Goal: Find specific page/section: Find specific page/section

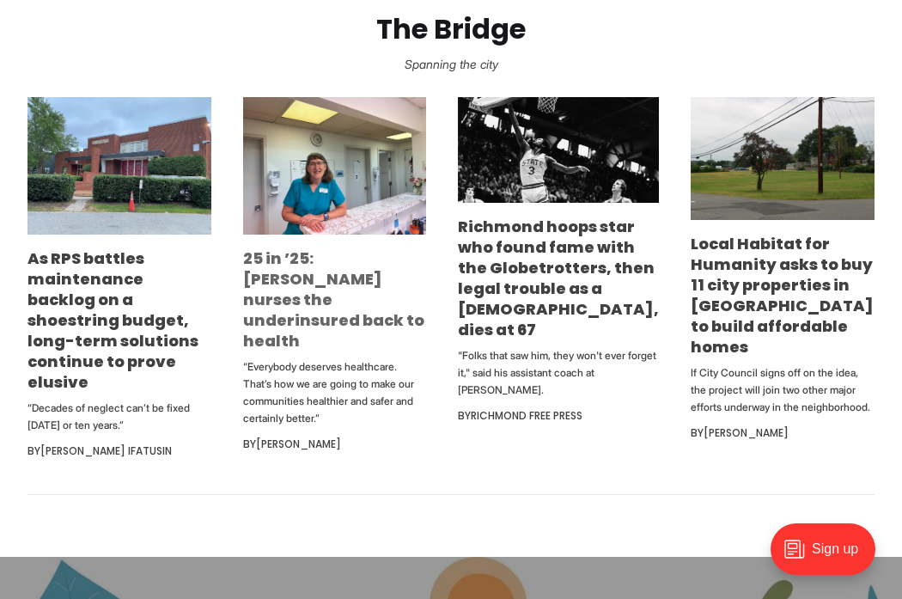
scroll to position [1013, 0]
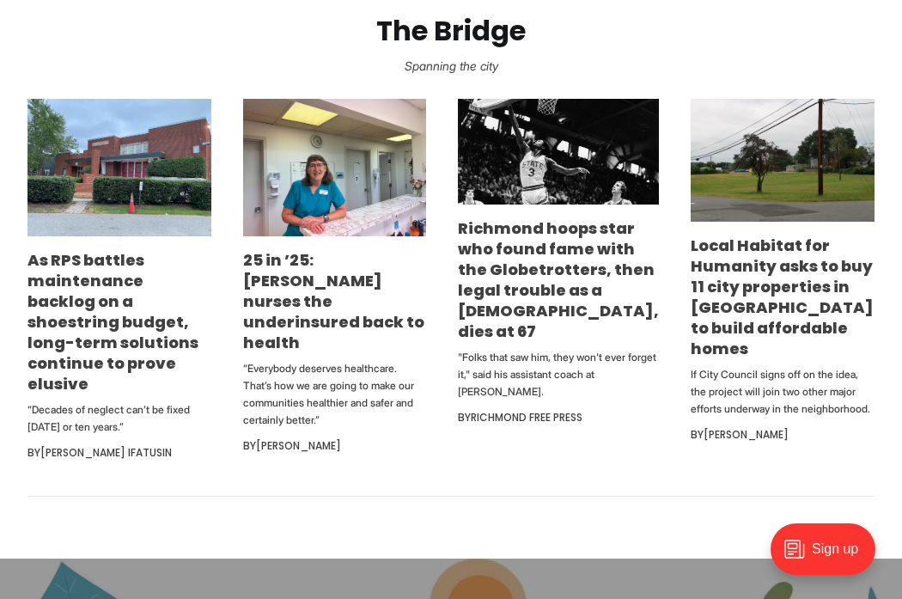
click at [595, 44] on h2 "The Bridge" at bounding box center [450, 31] width 847 height 32
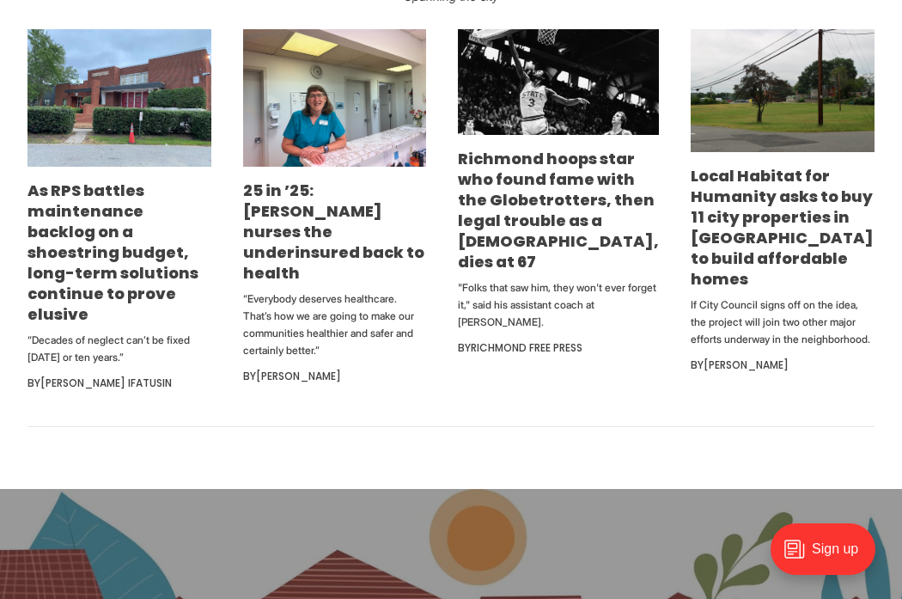
scroll to position [1115, 0]
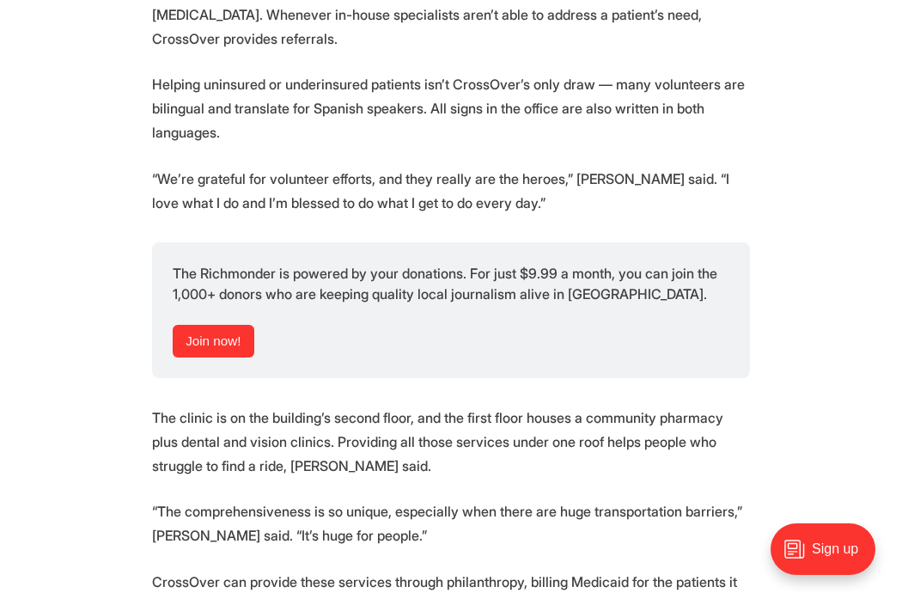
scroll to position [3027, 0]
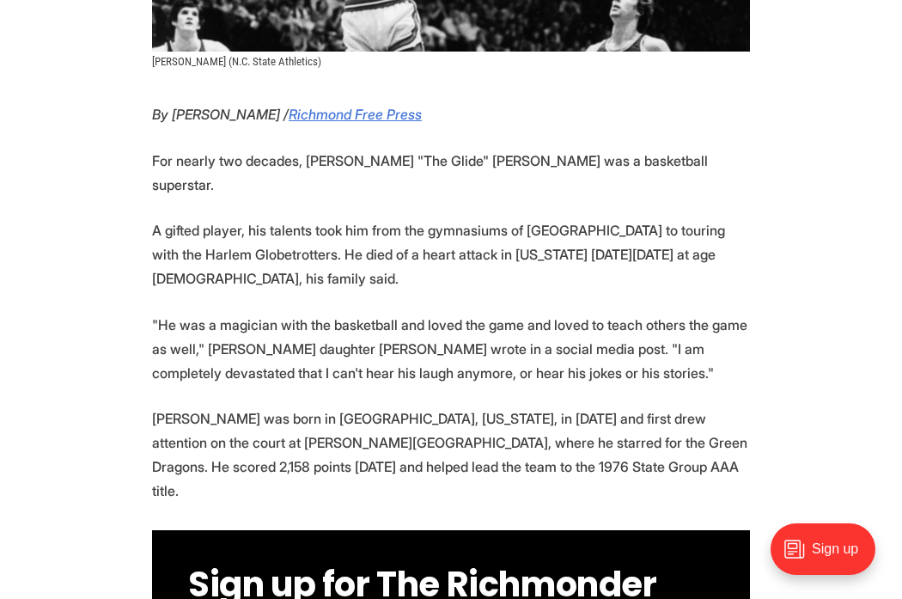
scroll to position [702, 0]
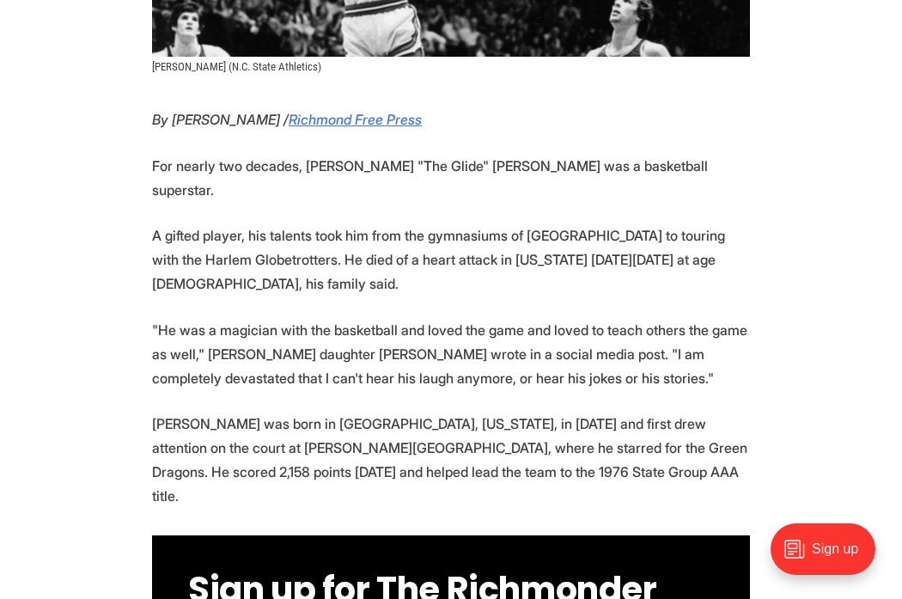
click at [186, 111] on em "By George Copeland Jr. /" at bounding box center [220, 119] width 137 height 17
drag, startPoint x: 186, startPoint y: 82, endPoint x: 297, endPoint y: 82, distance: 110.8
click at [289, 111] on em "By George Copeland Jr. /" at bounding box center [220, 119] width 137 height 17
copy em "George Copeland Jr"
